Goal: Task Accomplishment & Management: Manage account settings

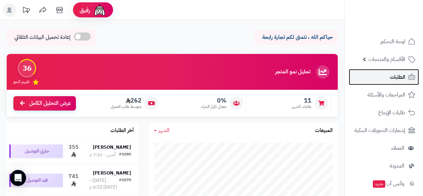
click at [393, 74] on span "الطلبات" at bounding box center [397, 76] width 15 height 9
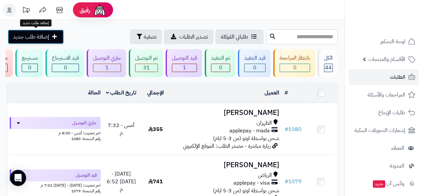
click at [44, 35] on span "إضافة طلب جديد" at bounding box center [31, 37] width 36 height 8
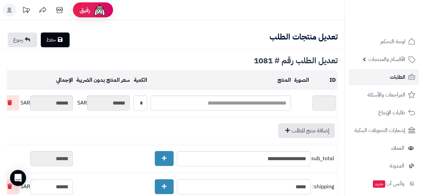
click at [405, 80] on span "الطلبات" at bounding box center [397, 76] width 15 height 9
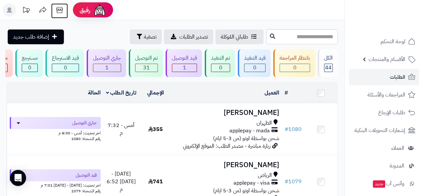
click at [58, 8] on icon at bounding box center [59, 9] width 13 height 13
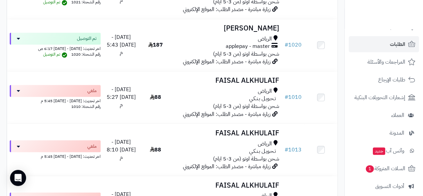
scroll to position [1786, 0]
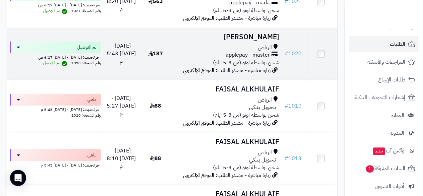
click at [266, 59] on span "applepay - master" at bounding box center [248, 55] width 44 height 8
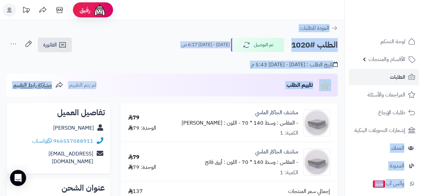
drag, startPoint x: 346, startPoint y: 123, endPoint x: 343, endPoint y: 137, distance: 14.6
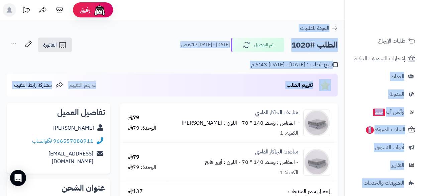
scroll to position [72, 0]
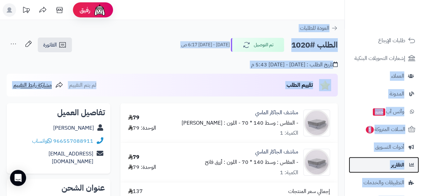
click at [369, 164] on link "التقارير" at bounding box center [384, 165] width 70 height 16
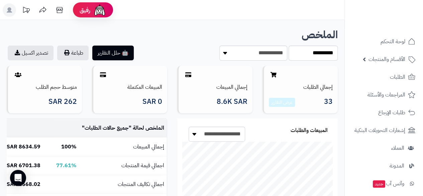
click at [369, 164] on link "المدونة" at bounding box center [384, 166] width 70 height 16
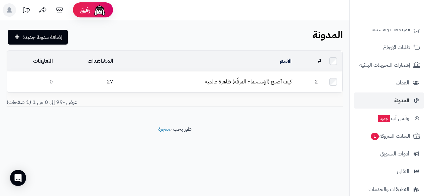
scroll to position [78, 0]
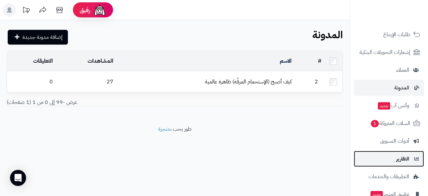
click at [401, 158] on span "التقارير" at bounding box center [403, 158] width 13 height 9
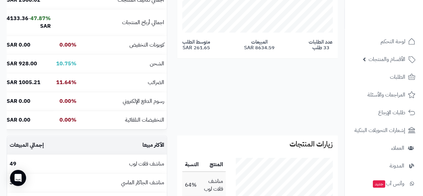
scroll to position [185, 0]
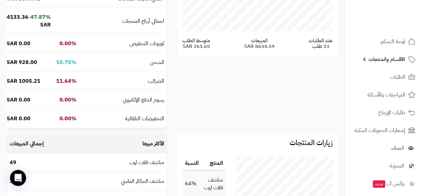
drag, startPoint x: 423, startPoint y: 55, endPoint x: 422, endPoint y: 62, distance: 6.7
click at [422, 62] on li "الأقسام والمنتجات المنتجات مخزون الخيارات الأقسام الماركات مواصفات المنتجات موا…" at bounding box center [384, 59] width 78 height 16
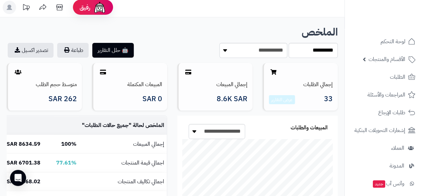
scroll to position [0, 0]
